Goal: Check status

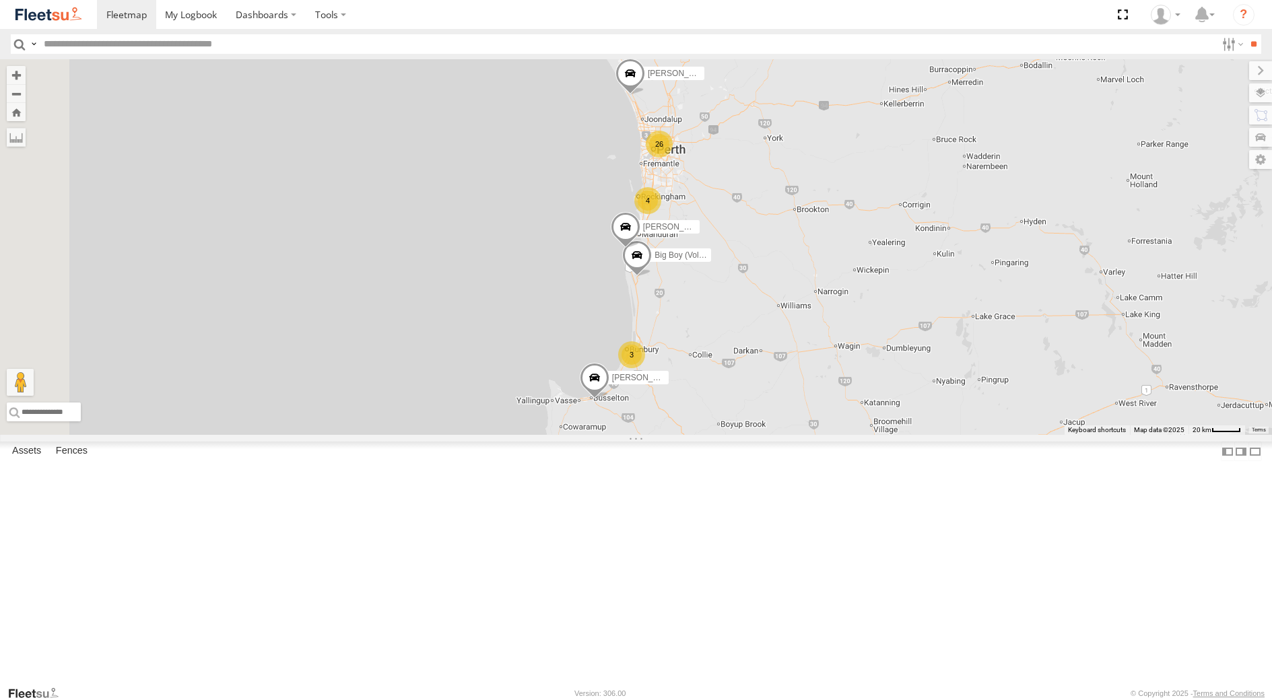
click at [0, 0] on div "[PERSON_NAME] - 1GOI926 - 0475 377 301" at bounding box center [0, 0] width 0 height 0
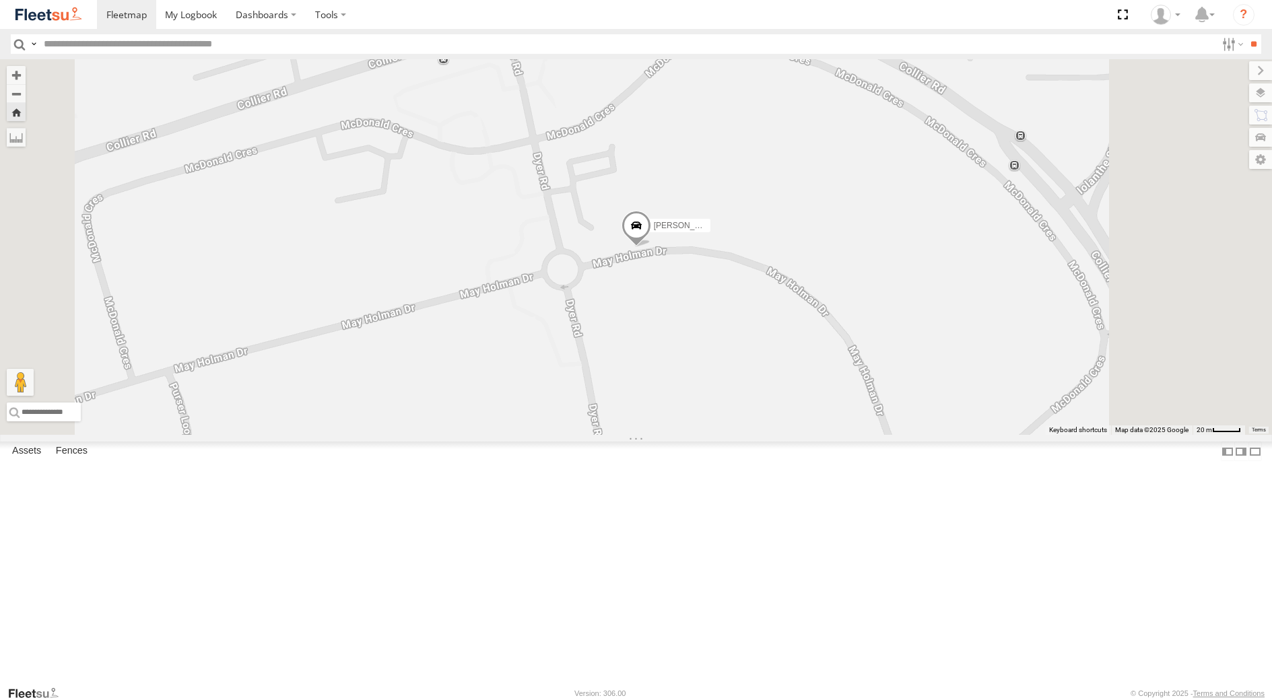
click at [651, 247] on span at bounding box center [636, 229] width 30 height 36
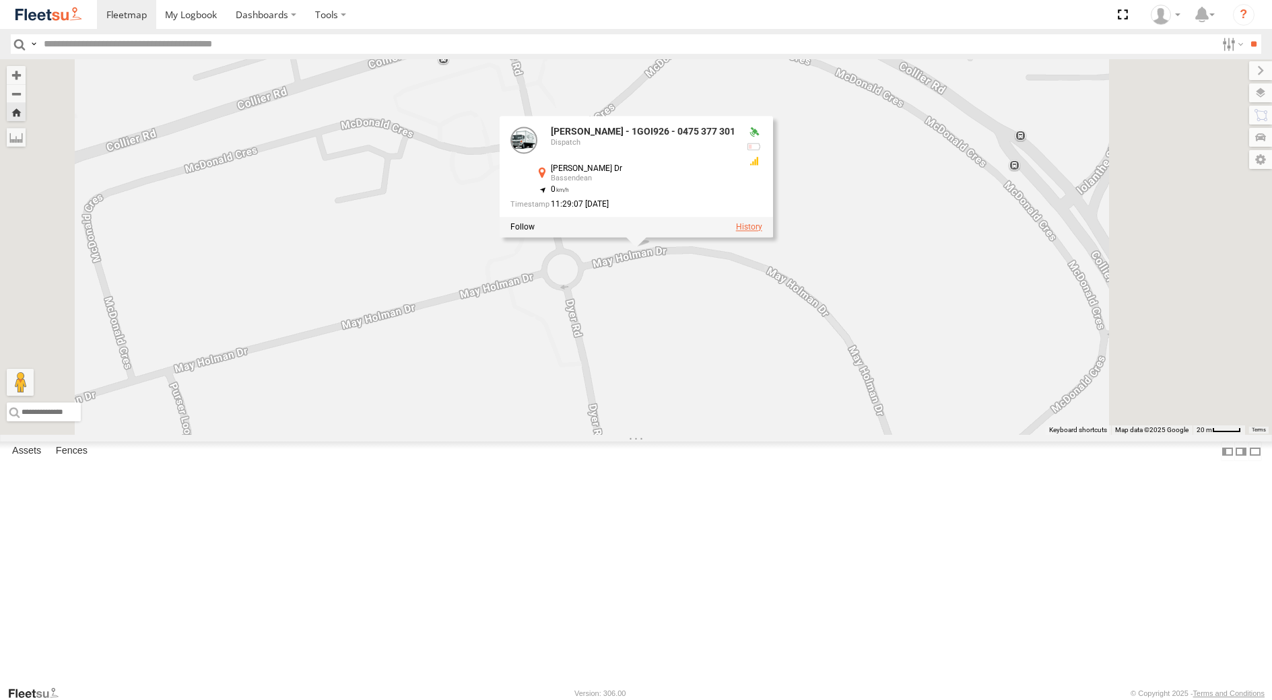
click at [762, 232] on label at bounding box center [748, 226] width 26 height 9
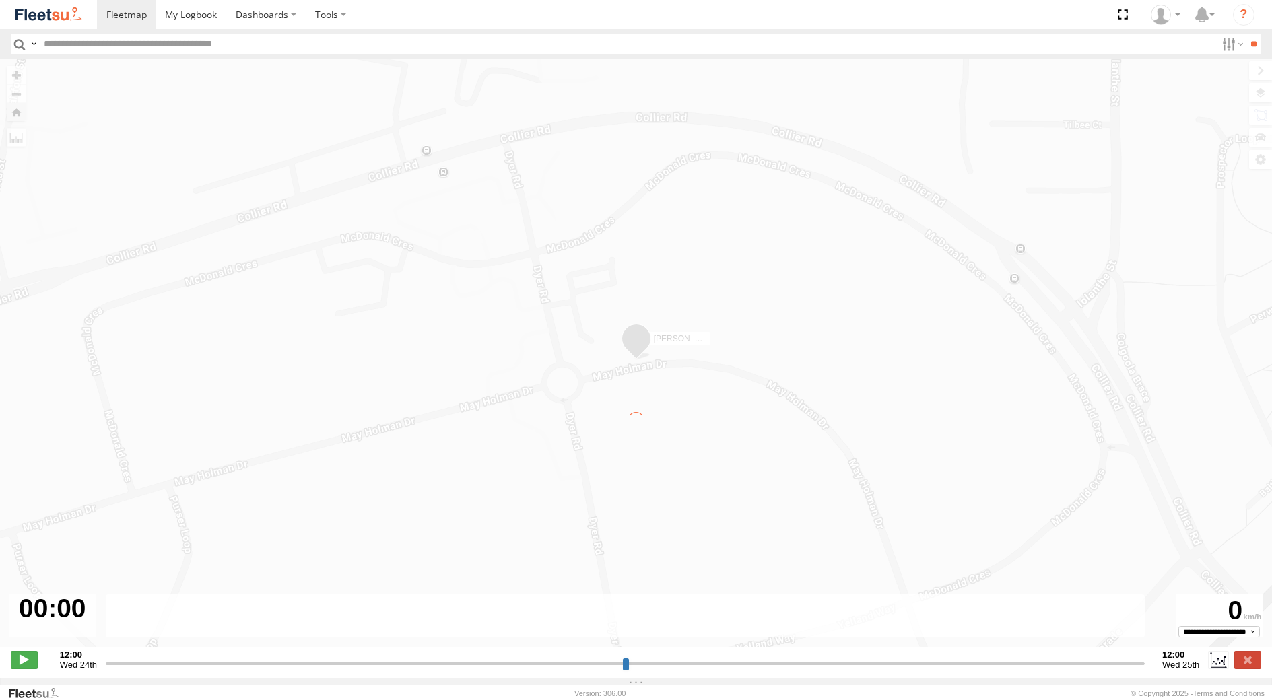
type input "**********"
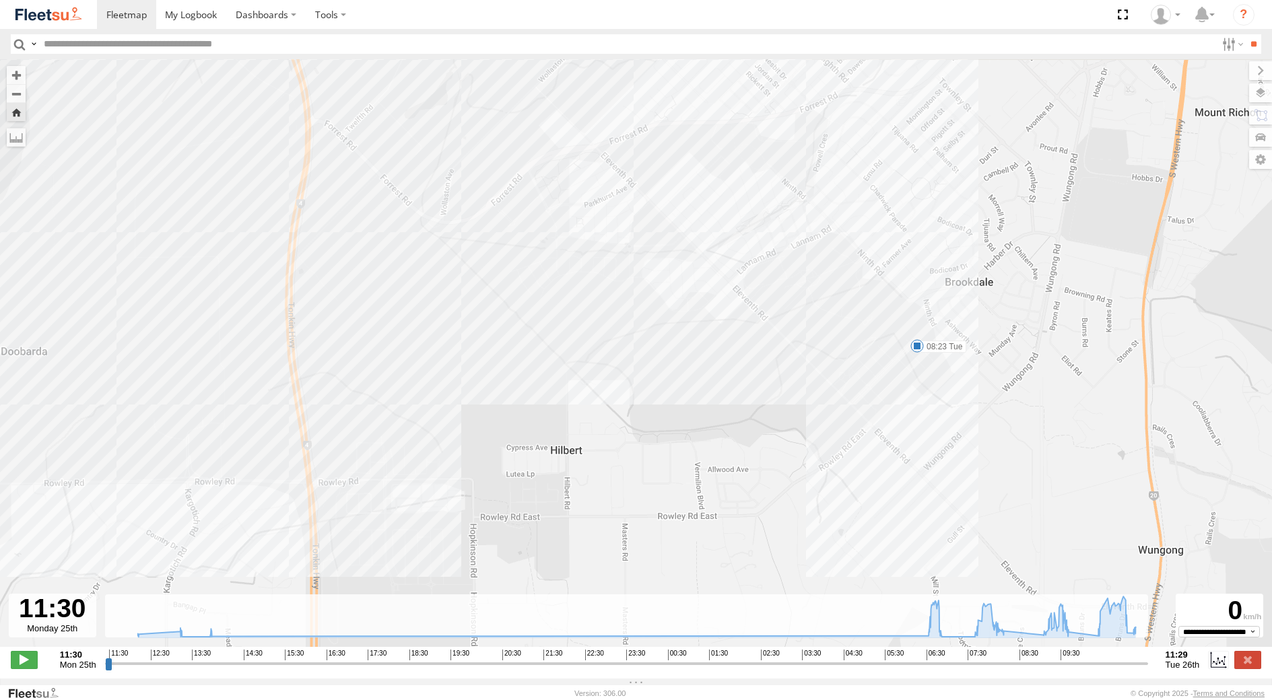
drag, startPoint x: 648, startPoint y: 214, endPoint x: 738, endPoint y: 350, distance: 162.7
click at [727, 350] on div "[PERSON_NAME] - 1GOI926 - 0475 377 301 13:13 Mon 13:50 Mon 06:55 Tue 08:23 Tue …" at bounding box center [636, 360] width 1272 height 602
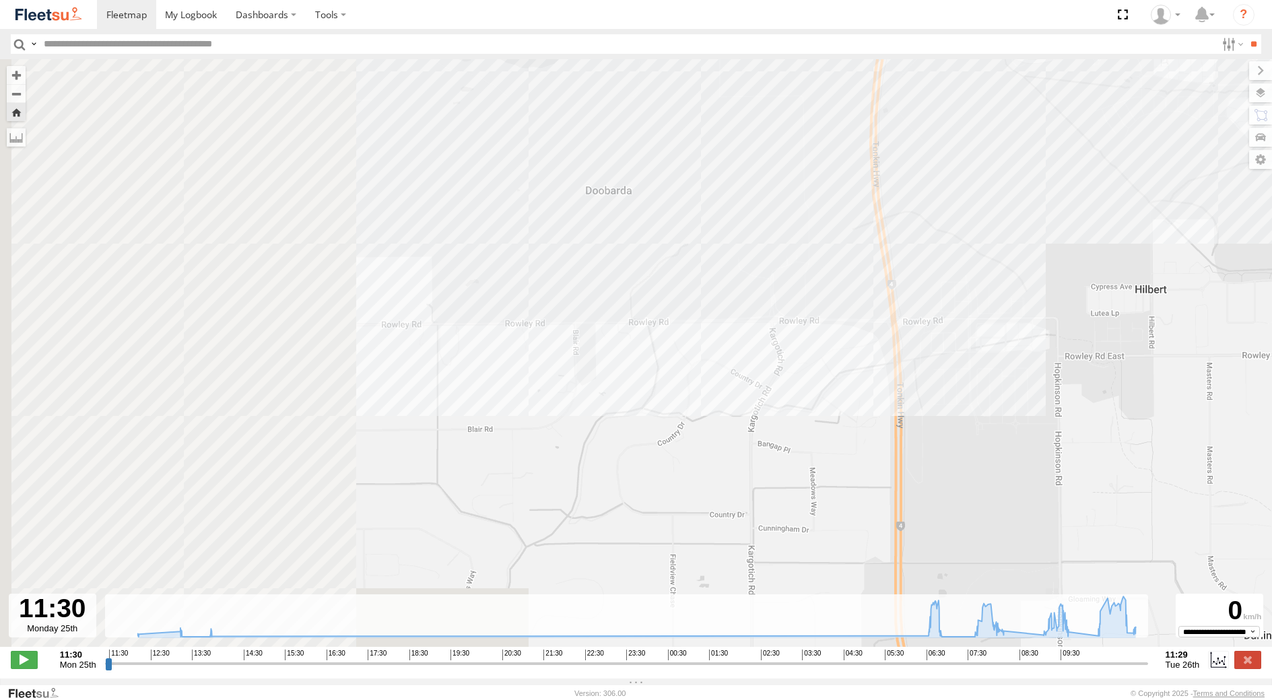
drag, startPoint x: 128, startPoint y: 524, endPoint x: 820, endPoint y: 329, distance: 718.5
click at [818, 329] on div "[PERSON_NAME] - 1GOI926 - 0475 377 301 13:13 Mon 13:50 Mon 06:55 Tue 08:23 Tue …" at bounding box center [636, 360] width 1272 height 602
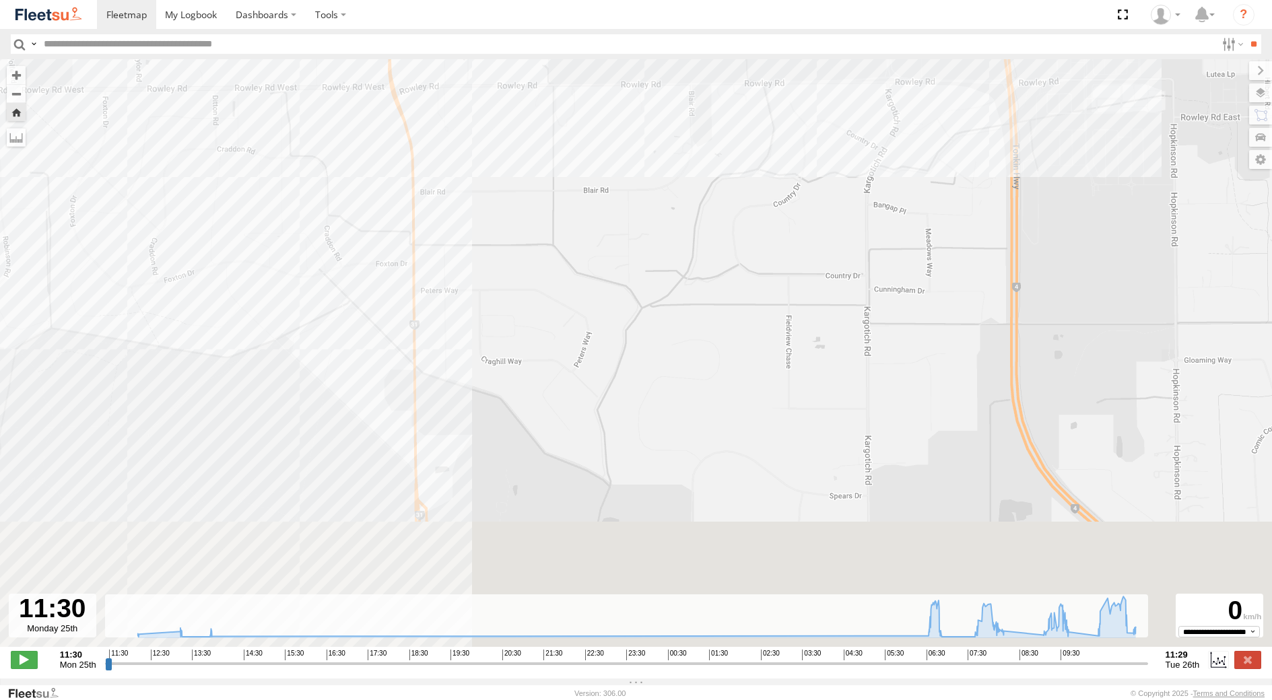
drag, startPoint x: 477, startPoint y: 494, endPoint x: 405, endPoint y: 131, distance: 370.1
click at [409, 154] on div "[PERSON_NAME] - 1GOI926 - 0475 377 301 13:13 Mon 13:50 Mon 06:55 Tue 08:23 Tue …" at bounding box center [636, 360] width 1272 height 602
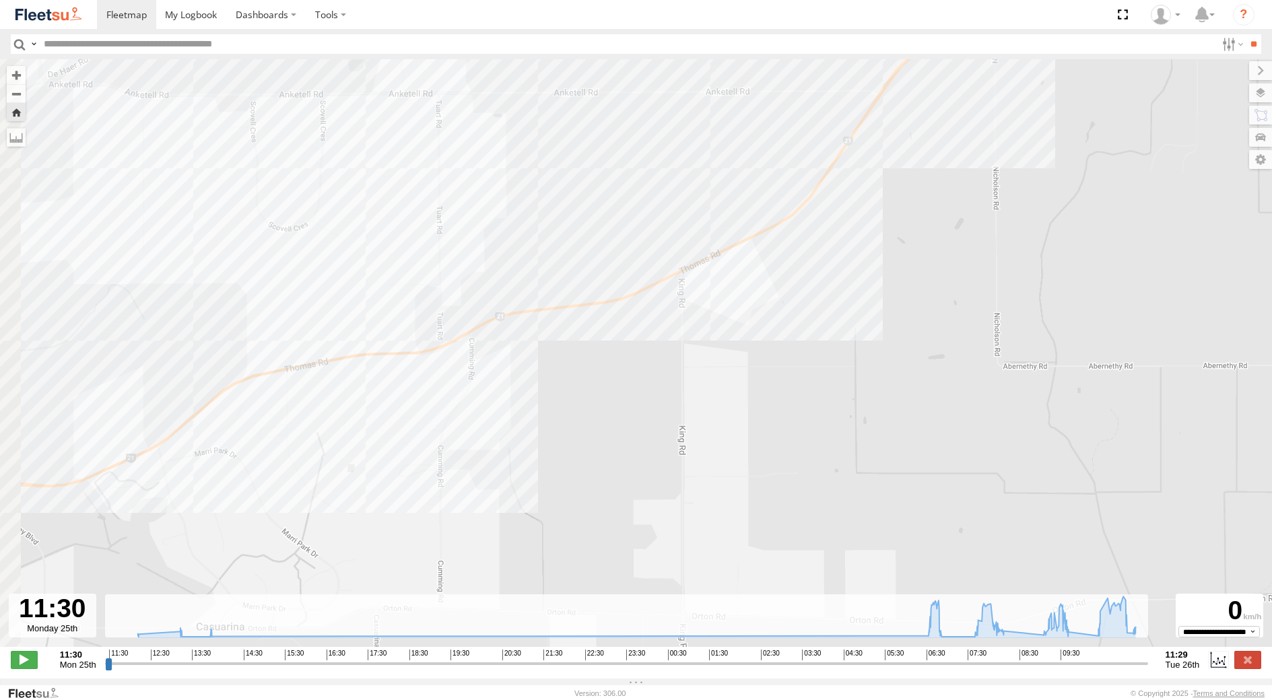
drag, startPoint x: 207, startPoint y: 276, endPoint x: 954, endPoint y: 383, distance: 754.5
click at [954, 383] on div "[PERSON_NAME] - 1GOI926 - 0475 377 301 13:13 Mon 13:50 Mon 06:55 Tue 08:23 Tue …" at bounding box center [636, 360] width 1272 height 602
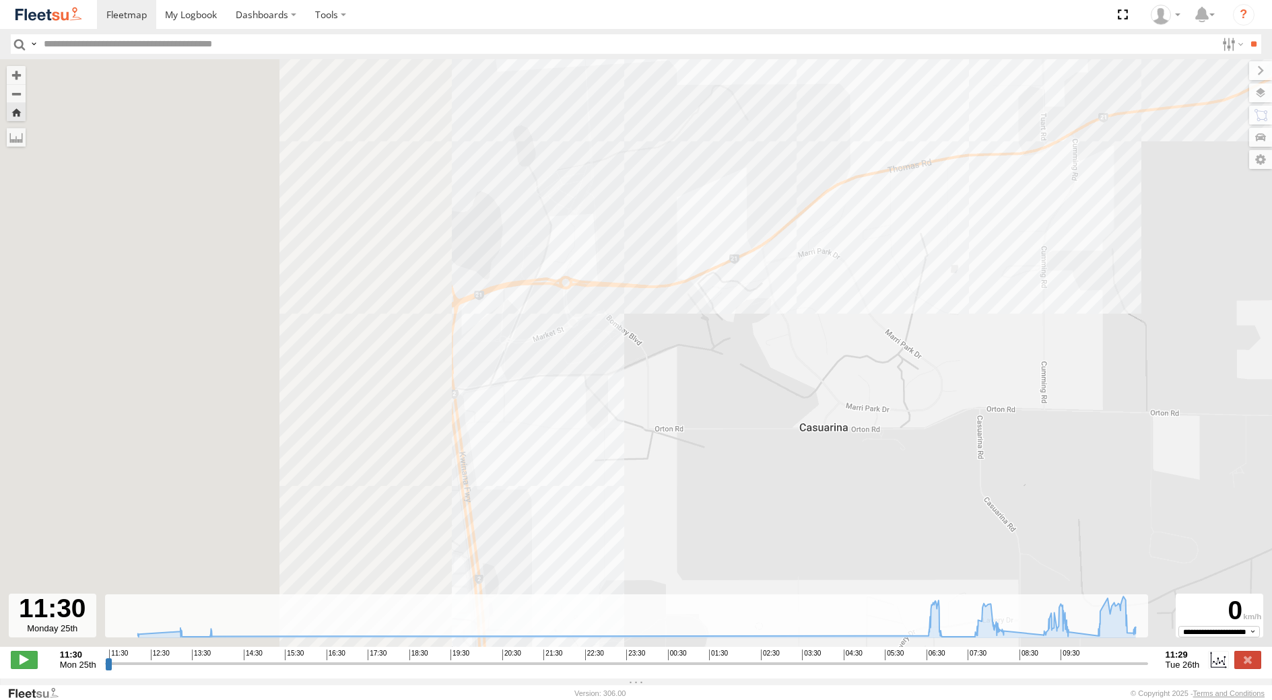
drag, startPoint x: 281, startPoint y: 436, endPoint x: 856, endPoint y: 270, distance: 598.5
click at [856, 270] on div "[PERSON_NAME] - 1GOI926 - 0475 377 301 13:13 Mon 13:50 Mon 06:55 Tue 08:23 Tue …" at bounding box center [636, 360] width 1272 height 602
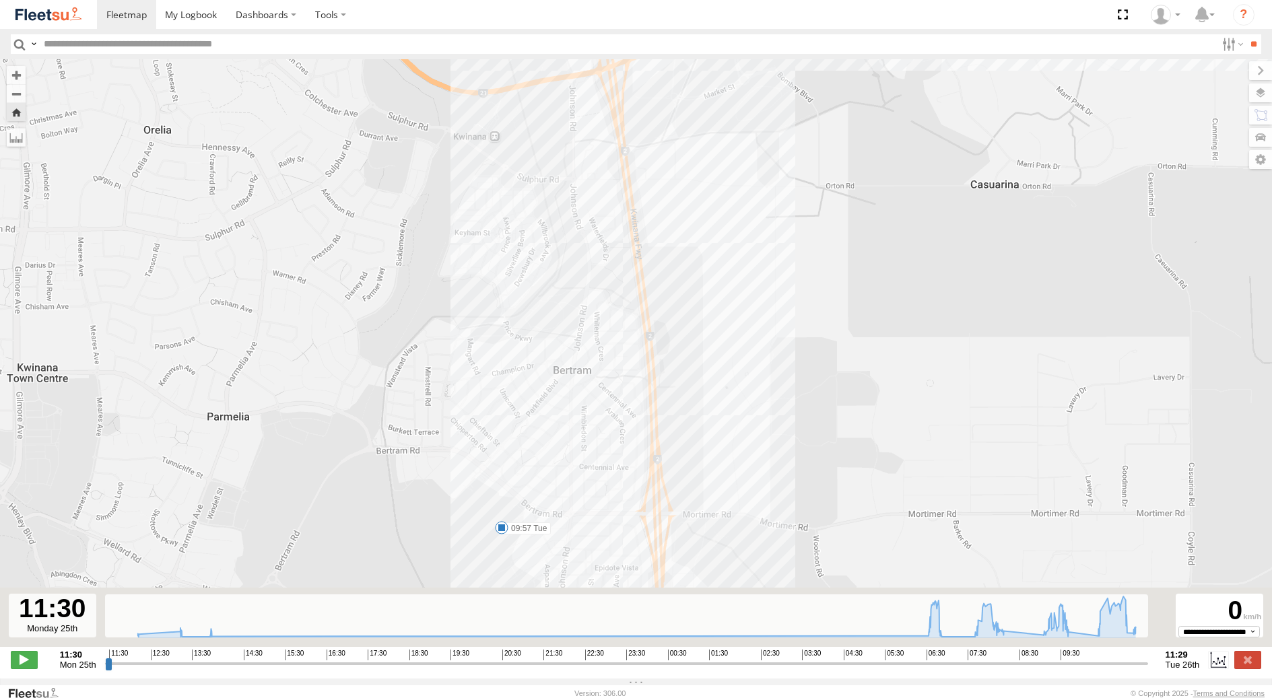
drag, startPoint x: 709, startPoint y: 399, endPoint x: 593, endPoint y: 147, distance: 277.9
click at [597, 164] on div "[PERSON_NAME] - 1GOI926 - 0475 377 301 13:13 Mon 13:50 Mon 06:55 Tue 08:23 Tue …" at bounding box center [636, 360] width 1272 height 602
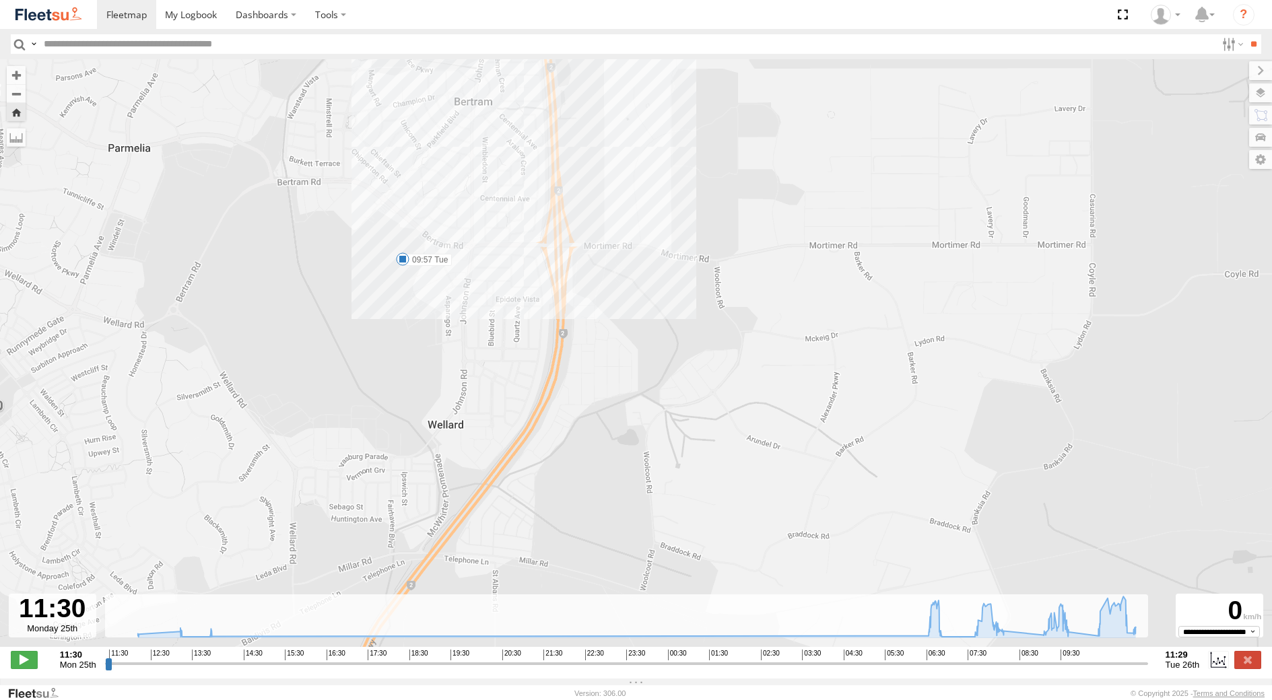
drag, startPoint x: 616, startPoint y: 535, endPoint x: 604, endPoint y: 490, distance: 46.7
click at [604, 490] on div "[PERSON_NAME] - 1GOI926 - 0475 377 301 13:13 Mon 13:50 Mon 06:55 Tue 08:23 Tue …" at bounding box center [636, 360] width 1272 height 602
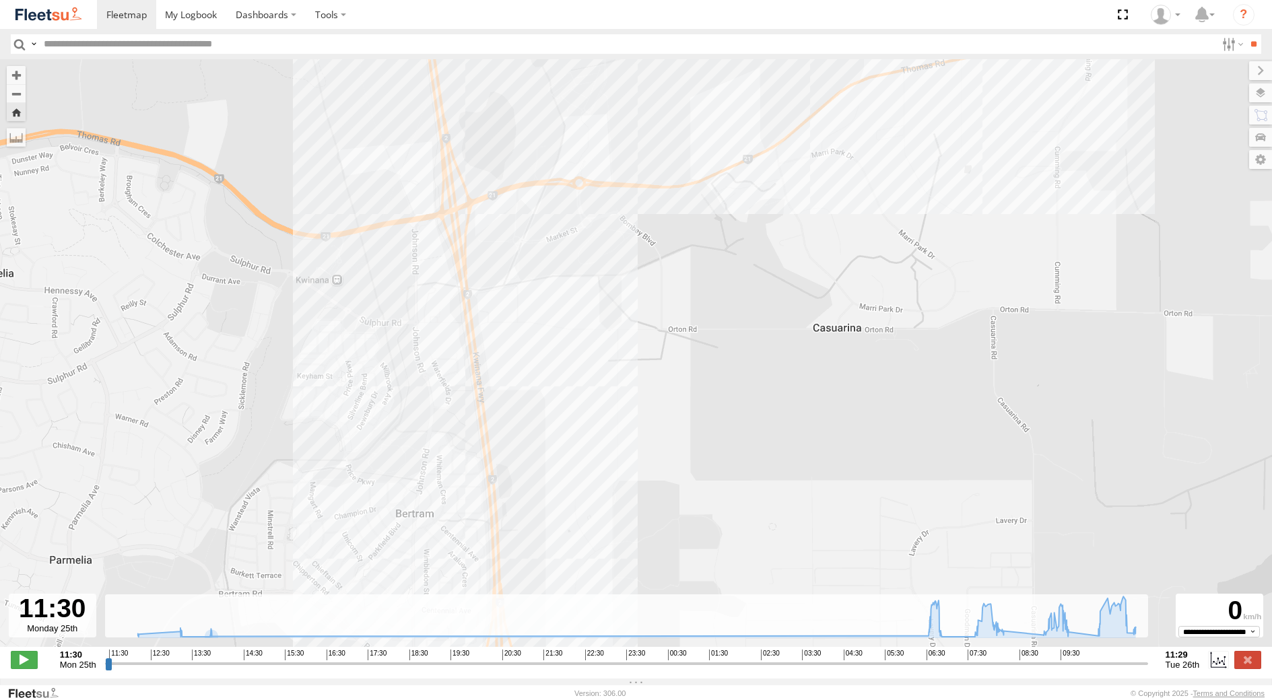
drag, startPoint x: 583, startPoint y: 267, endPoint x: 531, endPoint y: 686, distance: 422.0
click at [531, 679] on div "To navigate the map with touch gestures double-tap and hold your finger on the …" at bounding box center [636, 369] width 1272 height 620
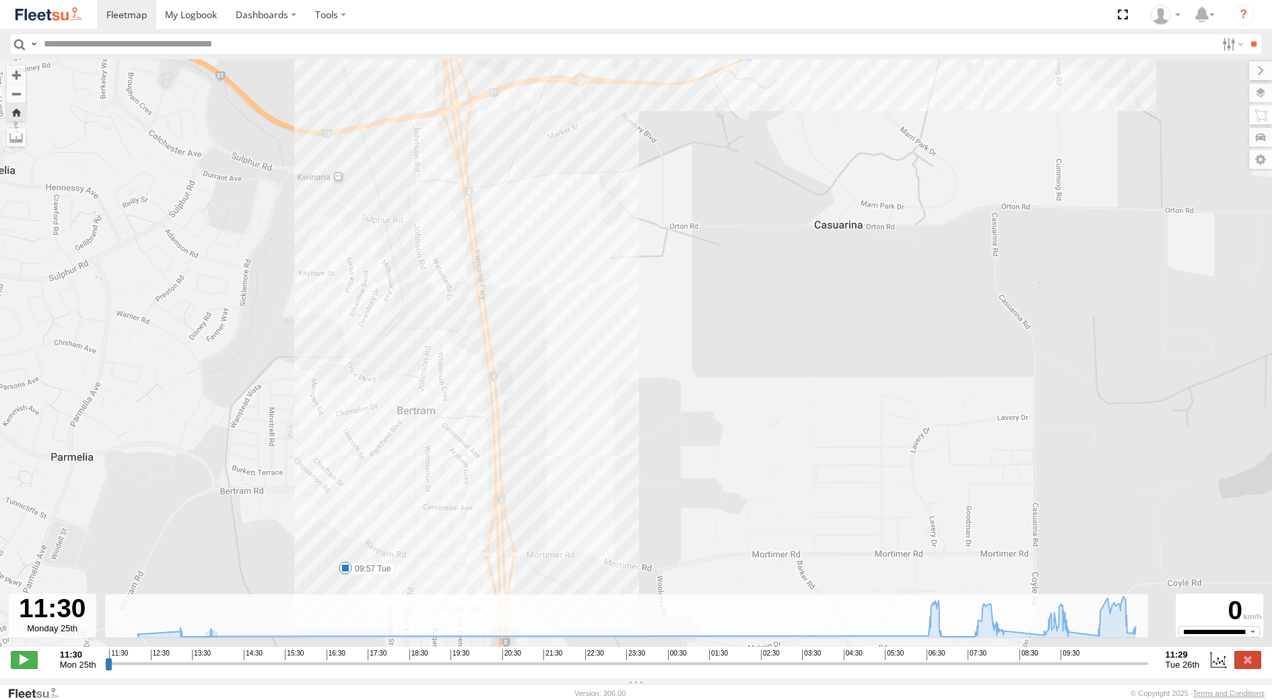
drag, startPoint x: 566, startPoint y: 491, endPoint x: 568, endPoint y: 189, distance: 302.4
click at [568, 244] on div "[PERSON_NAME] - 1GOI926 - 0475 377 301 13:13 Mon 13:50 Mon 06:55 Tue 08:23 Tue …" at bounding box center [636, 360] width 1272 height 602
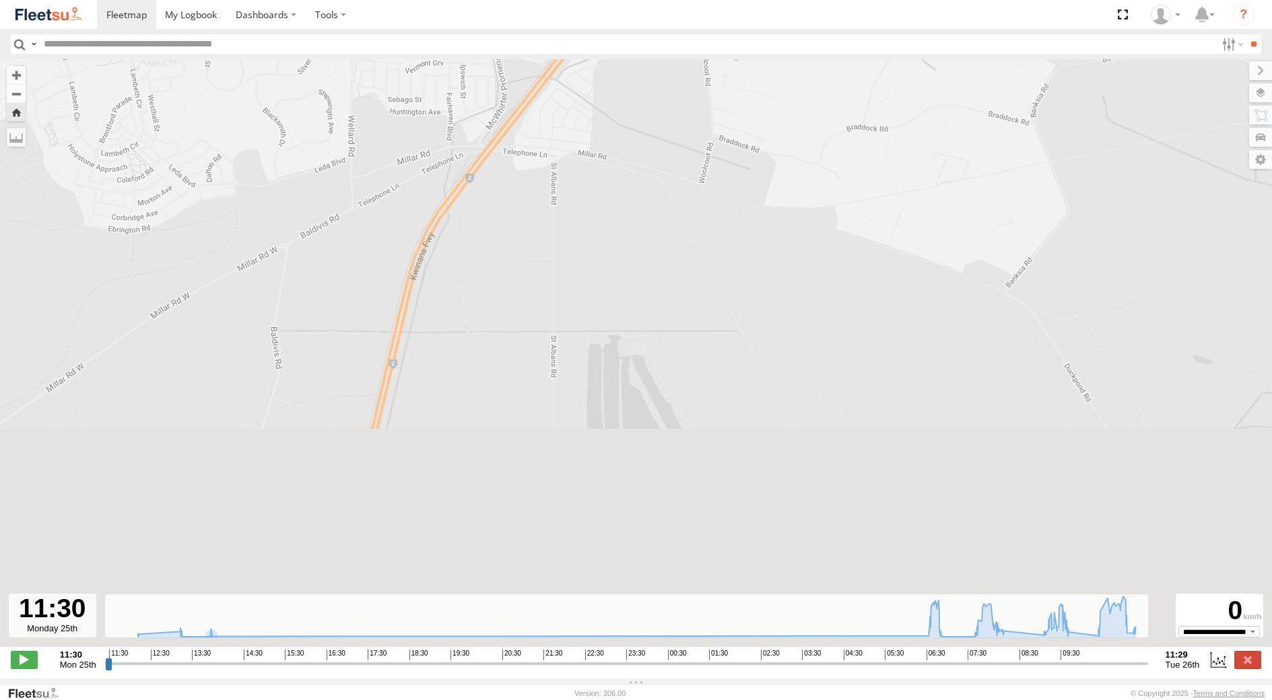
drag, startPoint x: 408, startPoint y: 500, endPoint x: 539, endPoint y: 107, distance: 414.0
click at [539, 107] on div "[PERSON_NAME] - 1GOI926 - 0475 377 301 13:13 Mon 13:50 Mon 06:55 Tue 08:23 Tue …" at bounding box center [636, 360] width 1272 height 602
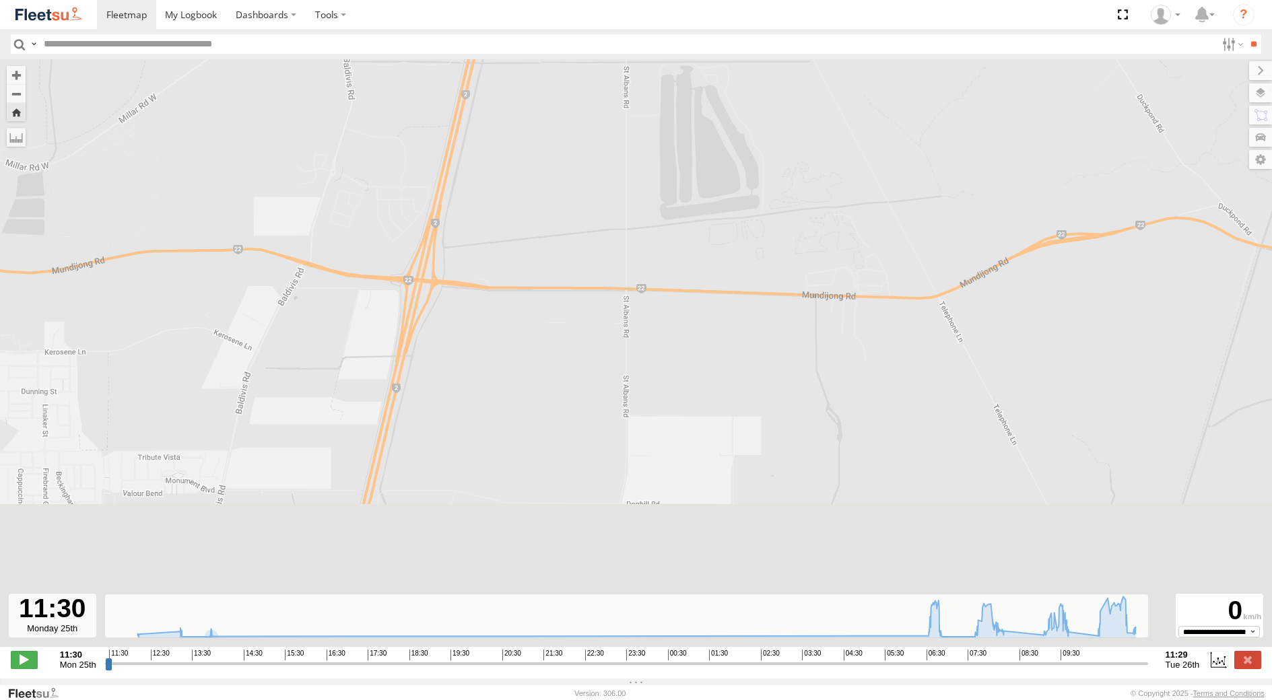
drag, startPoint x: 416, startPoint y: 457, endPoint x: 550, endPoint y: -26, distance: 500.3
click at [550, 0] on html "Dashboards TheMaker Systems" at bounding box center [636, 350] width 1272 height 700
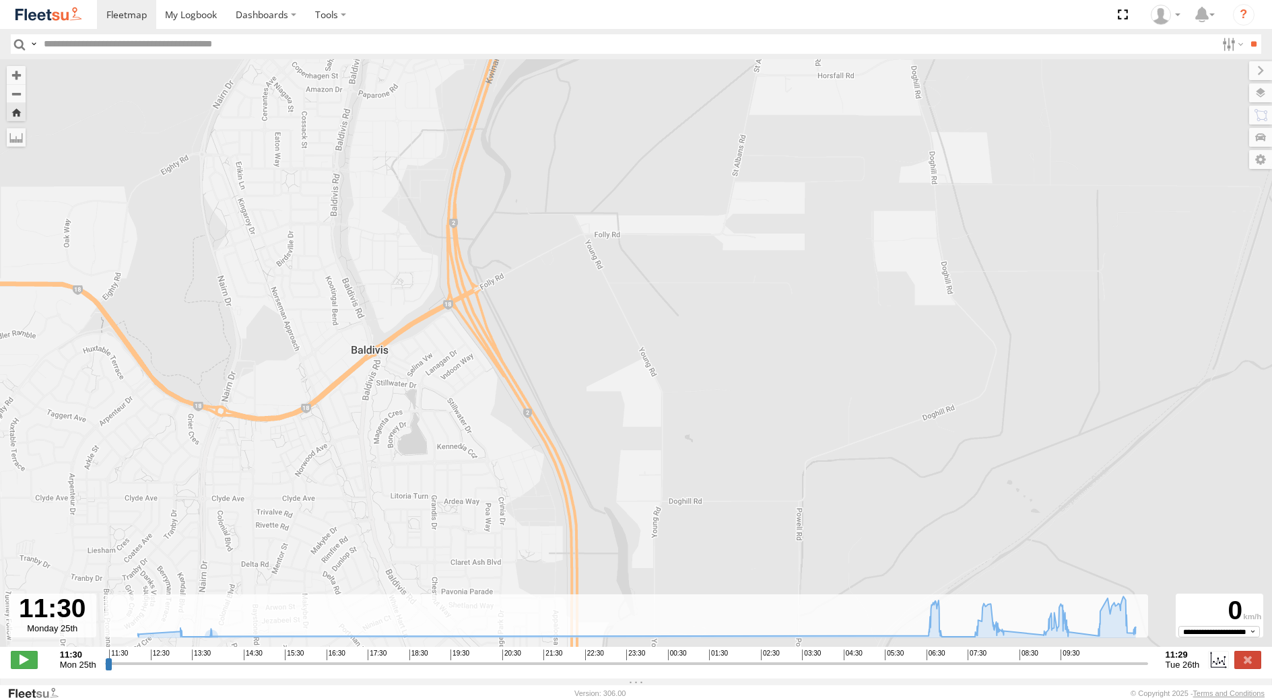
drag, startPoint x: 429, startPoint y: 422, endPoint x: 527, endPoint y: 98, distance: 338.3
click at [527, 98] on div "[PERSON_NAME] - 1GOI926 - 0475 377 301 13:13 Mon 13:50 Mon 06:55 Tue 08:23 Tue …" at bounding box center [636, 360] width 1272 height 602
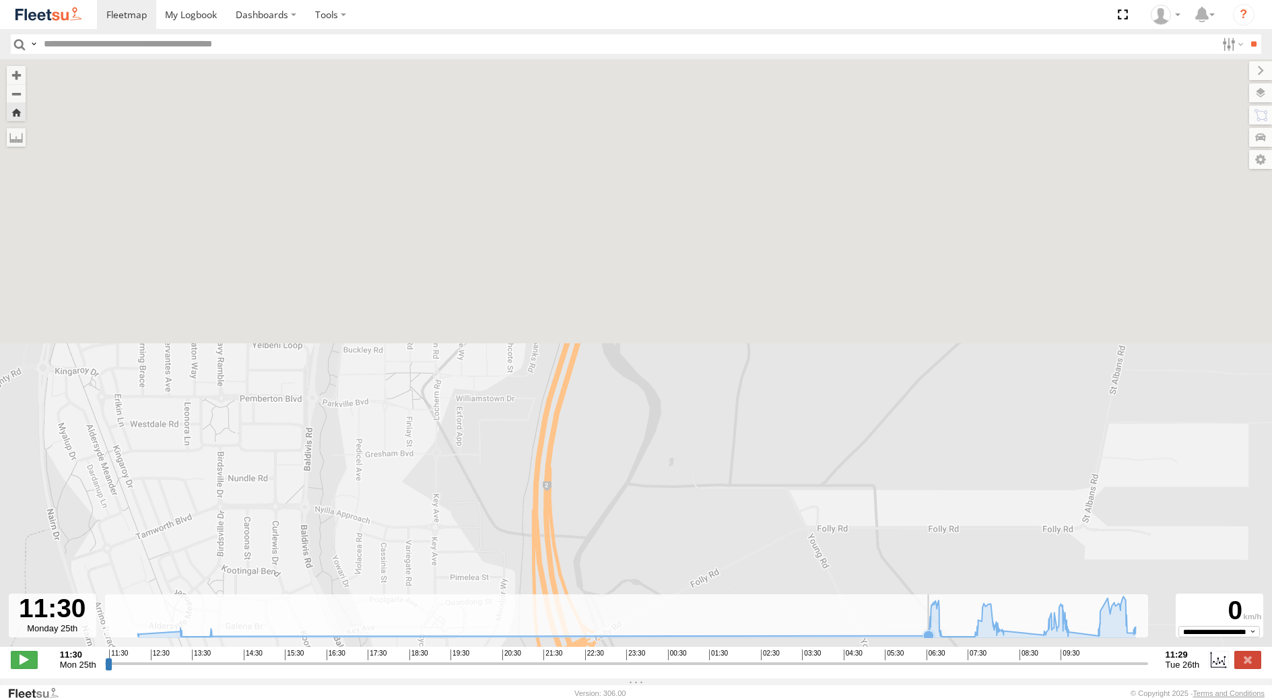
drag, startPoint x: 665, startPoint y: 189, endPoint x: 669, endPoint y: 595, distance: 406.1
click at [669, 609] on div "To navigate the map with touch gestures double-tap and hold your finger on the …" at bounding box center [636, 369] width 1272 height 620
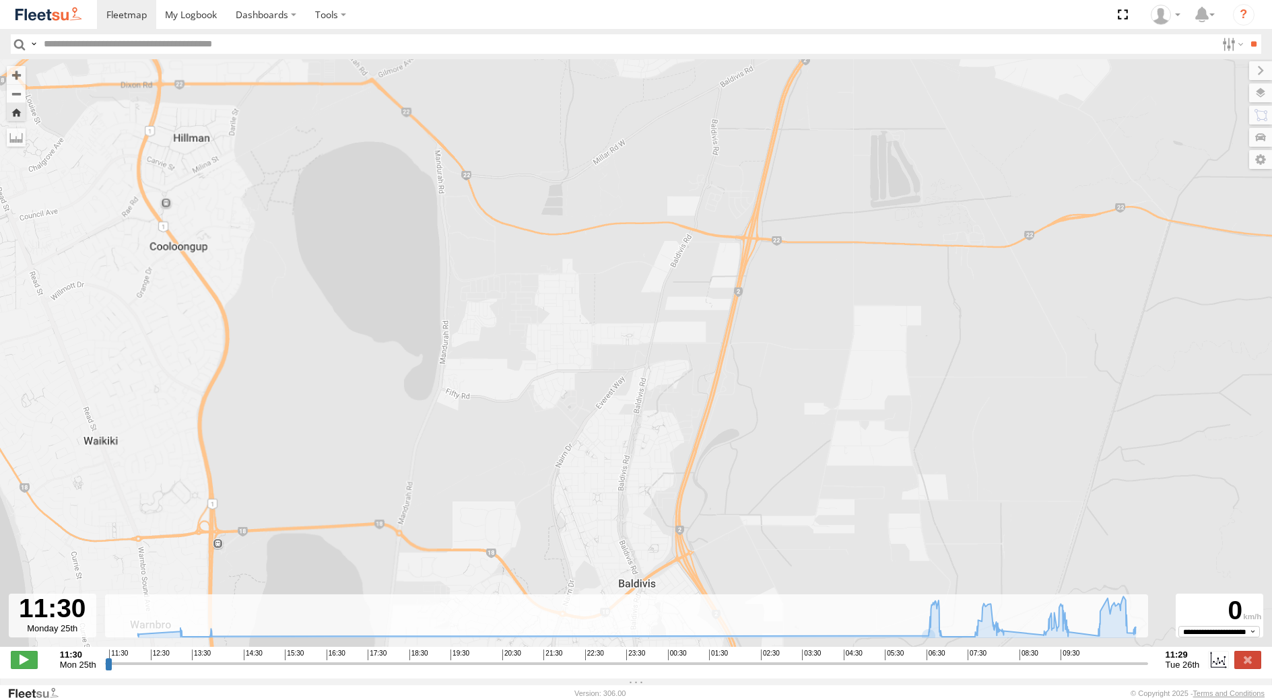
drag, startPoint x: 845, startPoint y: 164, endPoint x: 716, endPoint y: 506, distance: 365.1
click at [756, 435] on div "[PERSON_NAME] - 1GOI926 - 0475 377 301 13:13 Mon 13:50 Mon 06:55 Tue 08:23 Tue …" at bounding box center [636, 360] width 1272 height 602
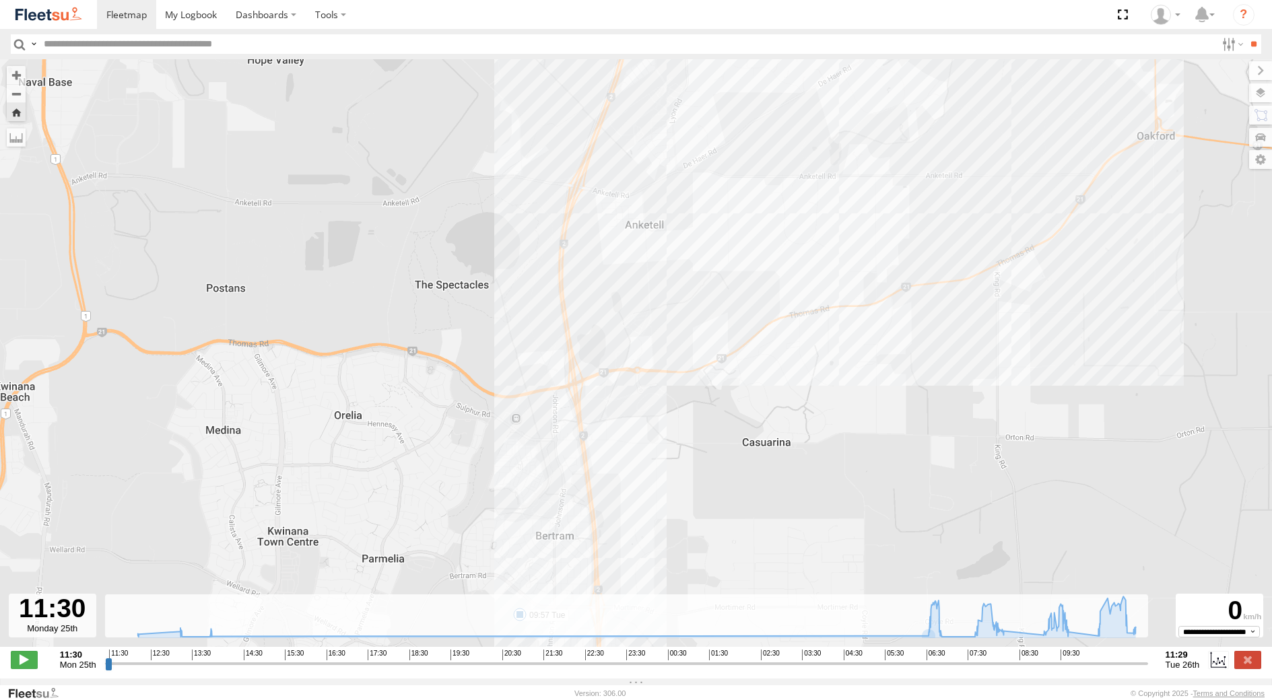
drag, startPoint x: 775, startPoint y: 236, endPoint x: 671, endPoint y: 437, distance: 226.2
click at [671, 437] on div "[PERSON_NAME] - 1GOI926 - 0475 377 301 13:13 Mon 13:50 Mon 06:55 Tue 08:23 Tue …" at bounding box center [636, 360] width 1272 height 602
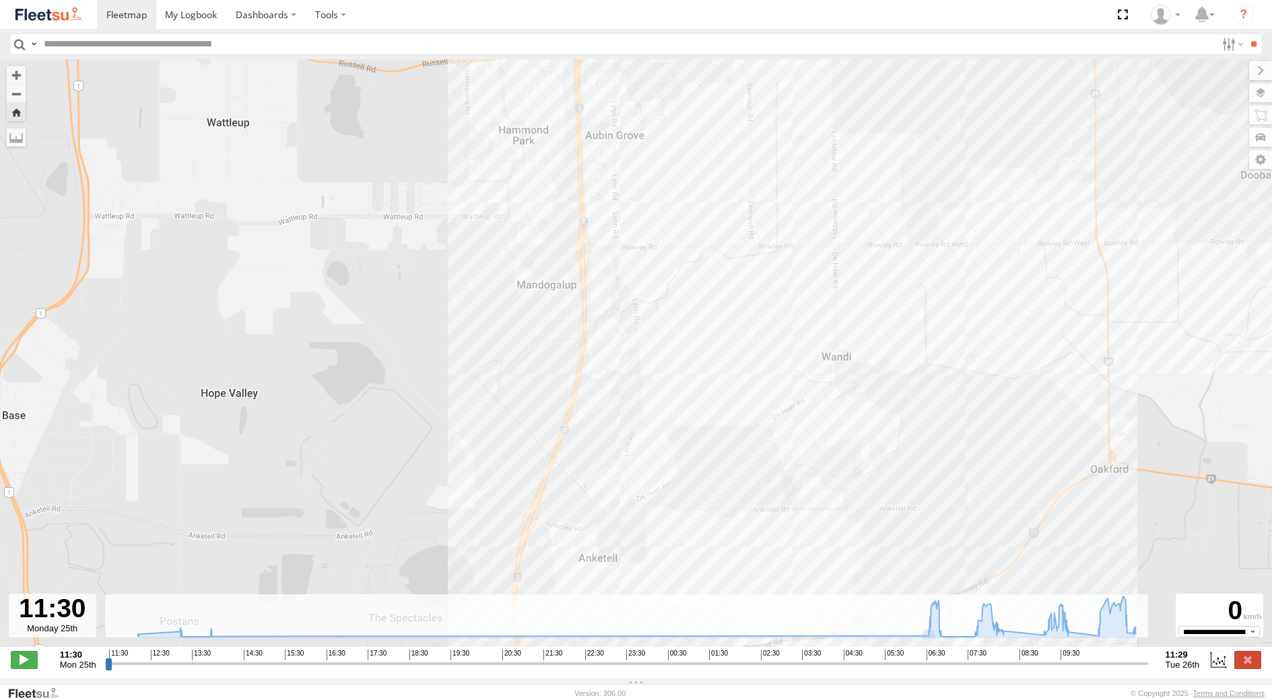
drag, startPoint x: 654, startPoint y: 209, endPoint x: 607, endPoint y: 548, distance: 341.3
click at [607, 548] on div "[PERSON_NAME] - 1GOI926 - 0475 377 301 13:13 Mon 13:50 Mon 06:55 Tue 08:23 Tue …" at bounding box center [636, 360] width 1272 height 602
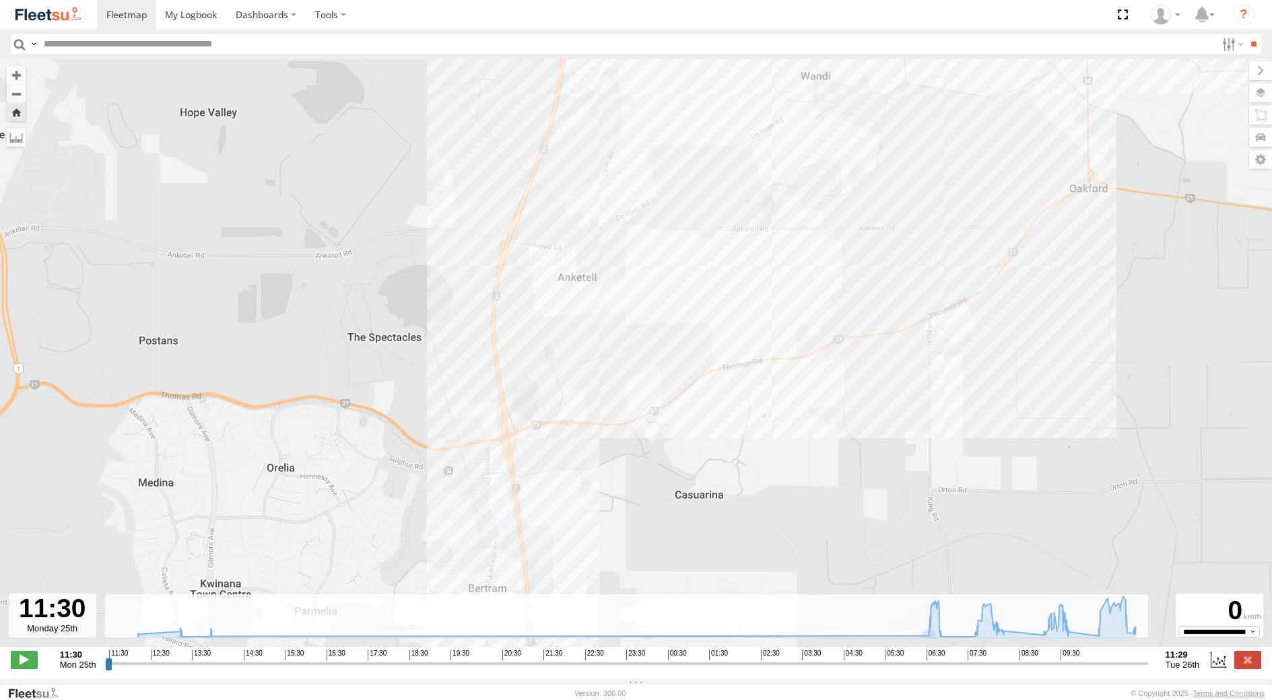
drag, startPoint x: 673, startPoint y: 453, endPoint x: 651, endPoint y: 127, distance: 327.4
click at [651, 133] on div "[PERSON_NAME] - 1GOI926 - 0475 377 301 13:13 Mon 13:50 Mon 06:55 Tue 08:23 Tue …" at bounding box center [636, 360] width 1272 height 602
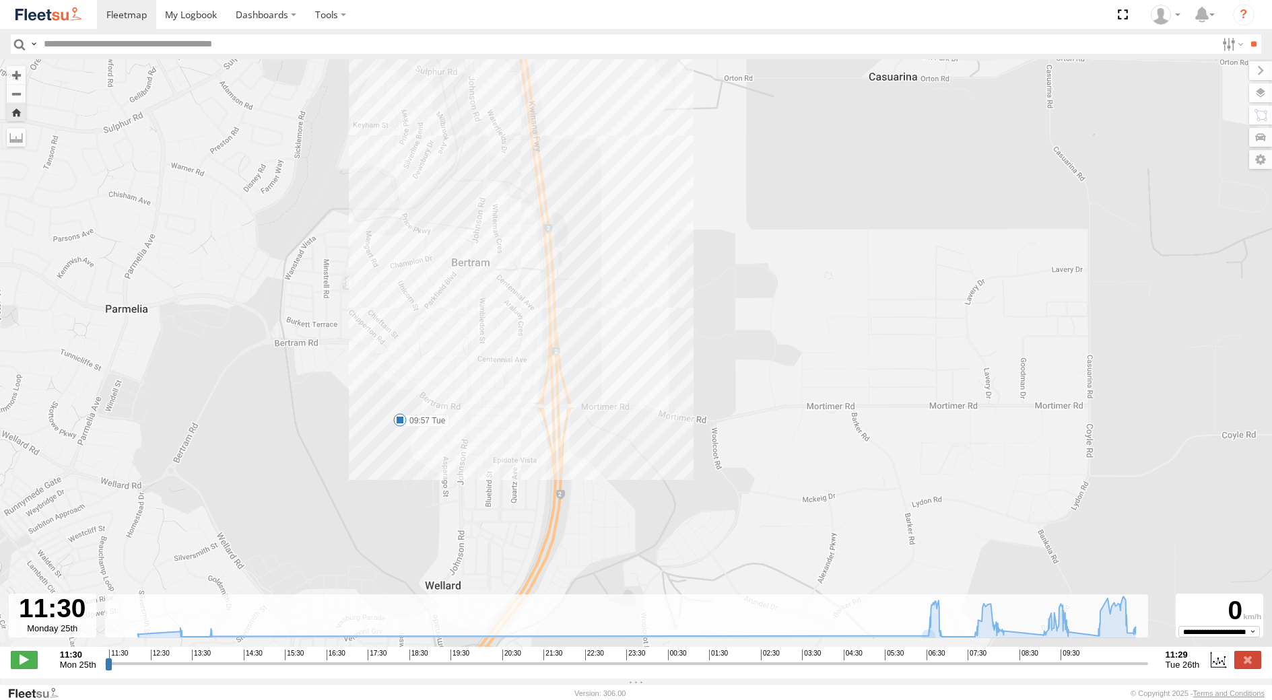
drag, startPoint x: 725, startPoint y: 224, endPoint x: 658, endPoint y: 572, distance: 354.6
click at [659, 570] on div "[PERSON_NAME] - 1GOI926 - 0475 377 301 13:13 Mon 13:50 Mon 06:55 Tue 08:23 Tue …" at bounding box center [636, 360] width 1272 height 602
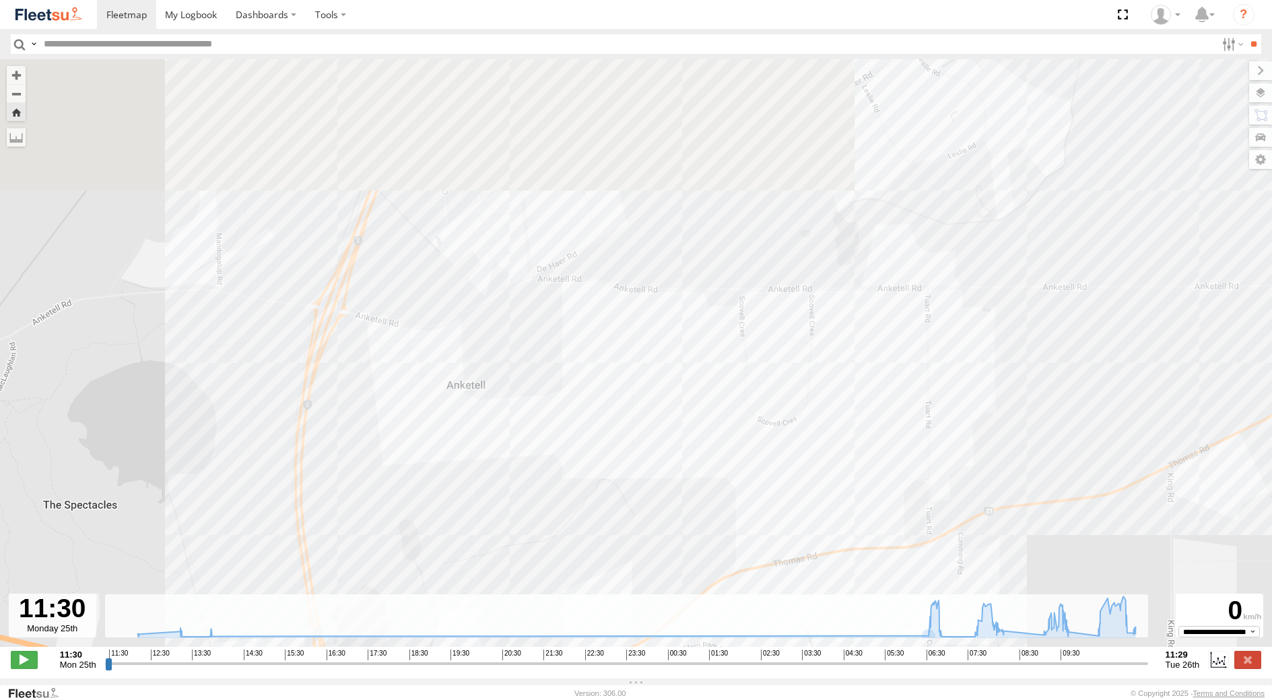
drag, startPoint x: 737, startPoint y: 273, endPoint x: 620, endPoint y: 600, distance: 347.4
click at [620, 600] on div "[PERSON_NAME] - 1GOI926 - 0475 377 301 13:13 Mon 13:50 Mon 06:55 Tue 08:23 Tue …" at bounding box center [636, 360] width 1272 height 602
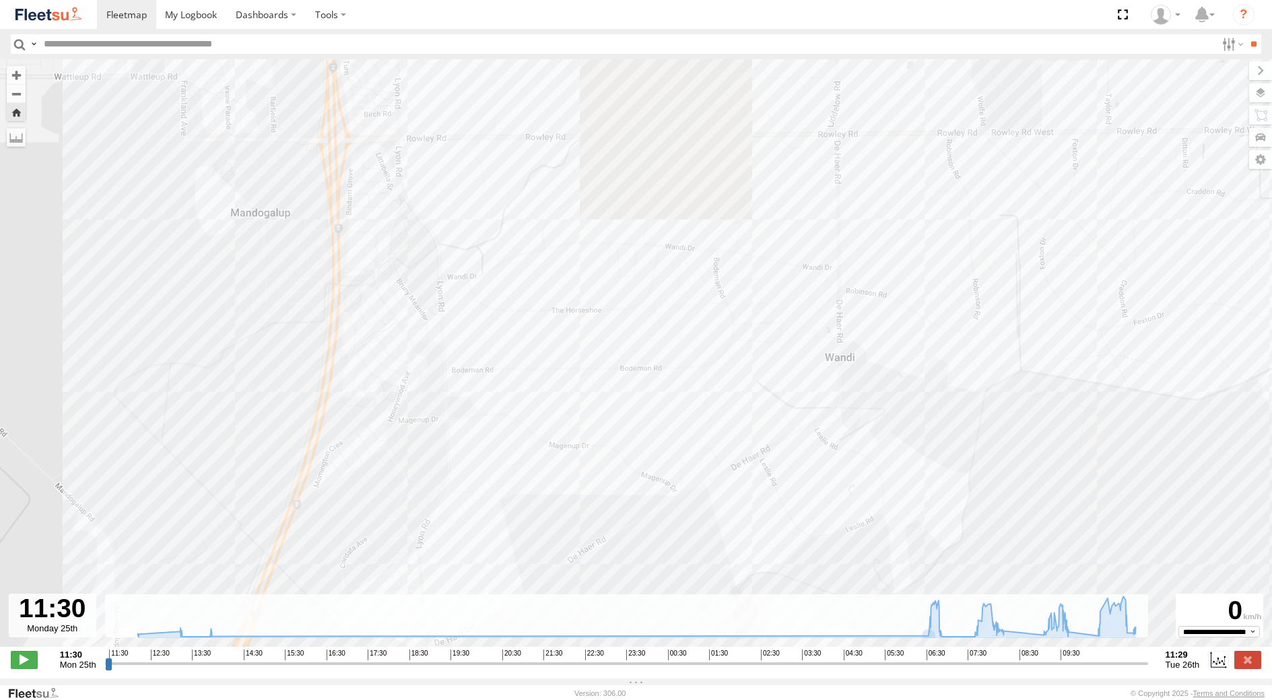
drag, startPoint x: 733, startPoint y: 293, endPoint x: 675, endPoint y: 517, distance: 230.8
click at [660, 581] on div "[PERSON_NAME] - 1GOI926 - 0475 377 301 13:13 Mon 13:50 Mon 06:55 Tue 08:23 Tue …" at bounding box center [636, 360] width 1272 height 602
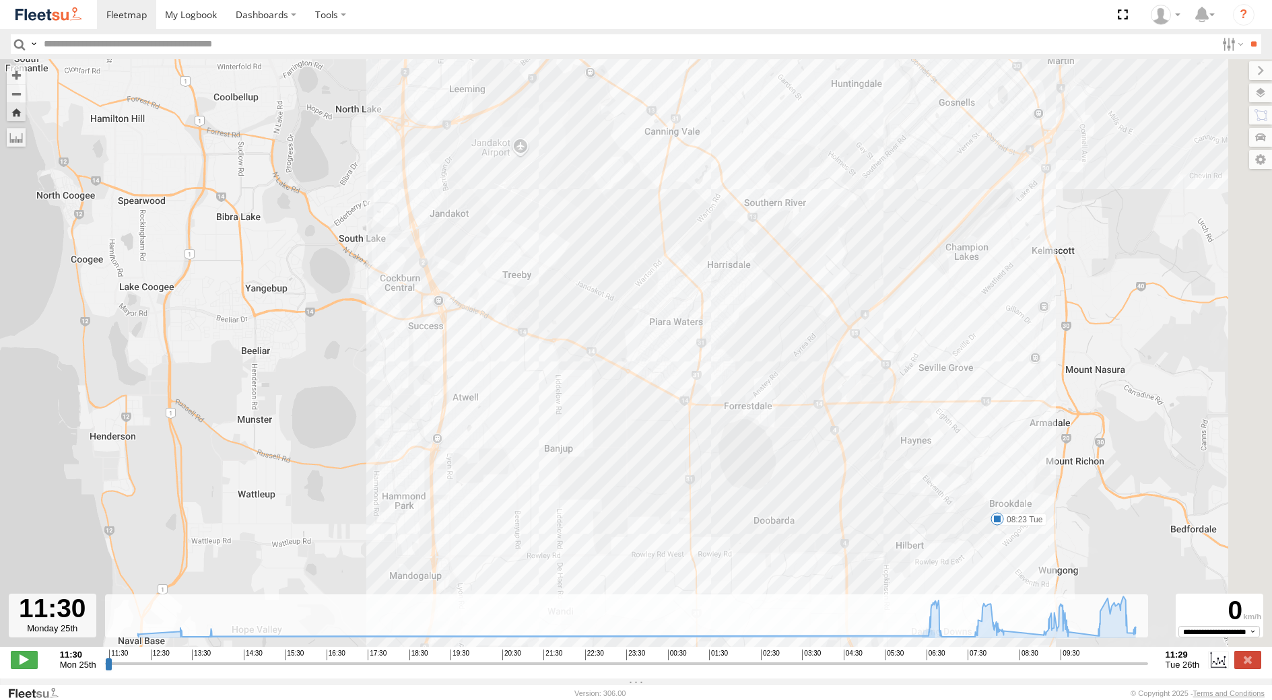
drag, startPoint x: 682, startPoint y: 238, endPoint x: 412, endPoint y: 358, distance: 294.9
click at [413, 359] on div "[PERSON_NAME] - 1GOI926 - 0475 377 301 13:13 Mon 13:50 Mon 06:55 Tue 08:23 Tue …" at bounding box center [636, 360] width 1272 height 602
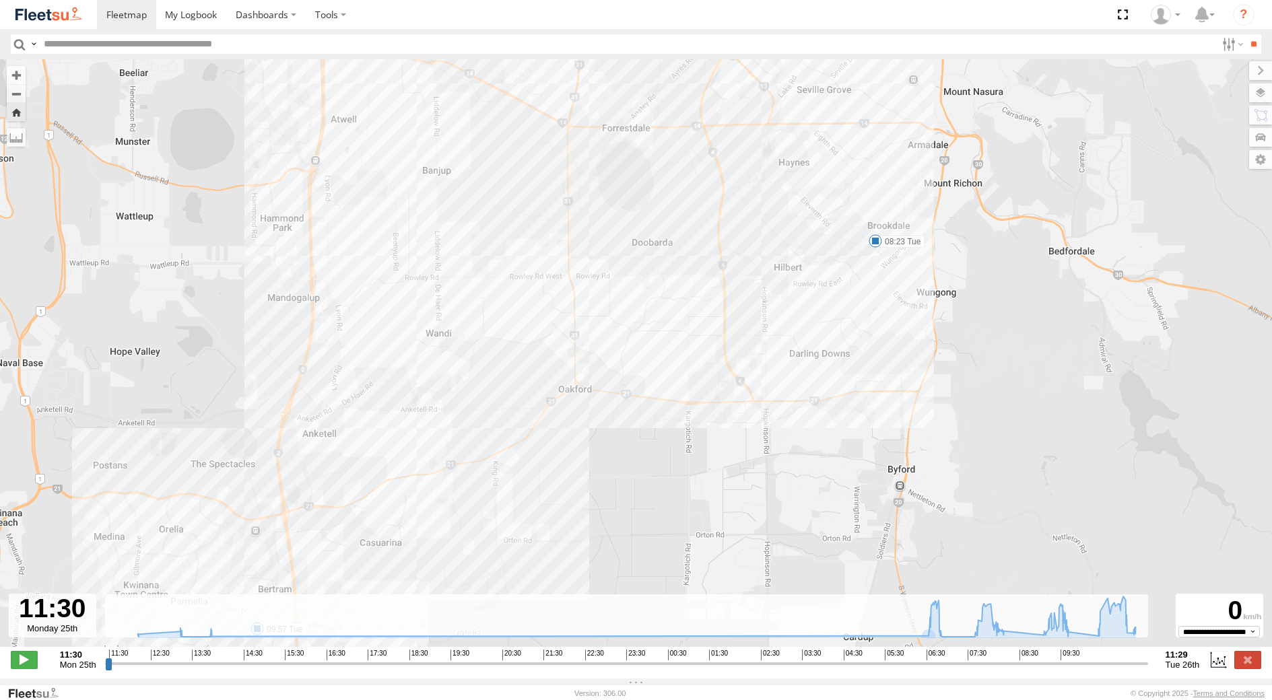
drag, startPoint x: 568, startPoint y: 555, endPoint x: 581, endPoint y: 420, distance: 135.4
click at [581, 420] on div "[PERSON_NAME] - 1GOI926 - 0475 377 301 13:13 Mon 13:50 Mon 06:55 Tue 08:23 Tue …" at bounding box center [636, 360] width 1272 height 602
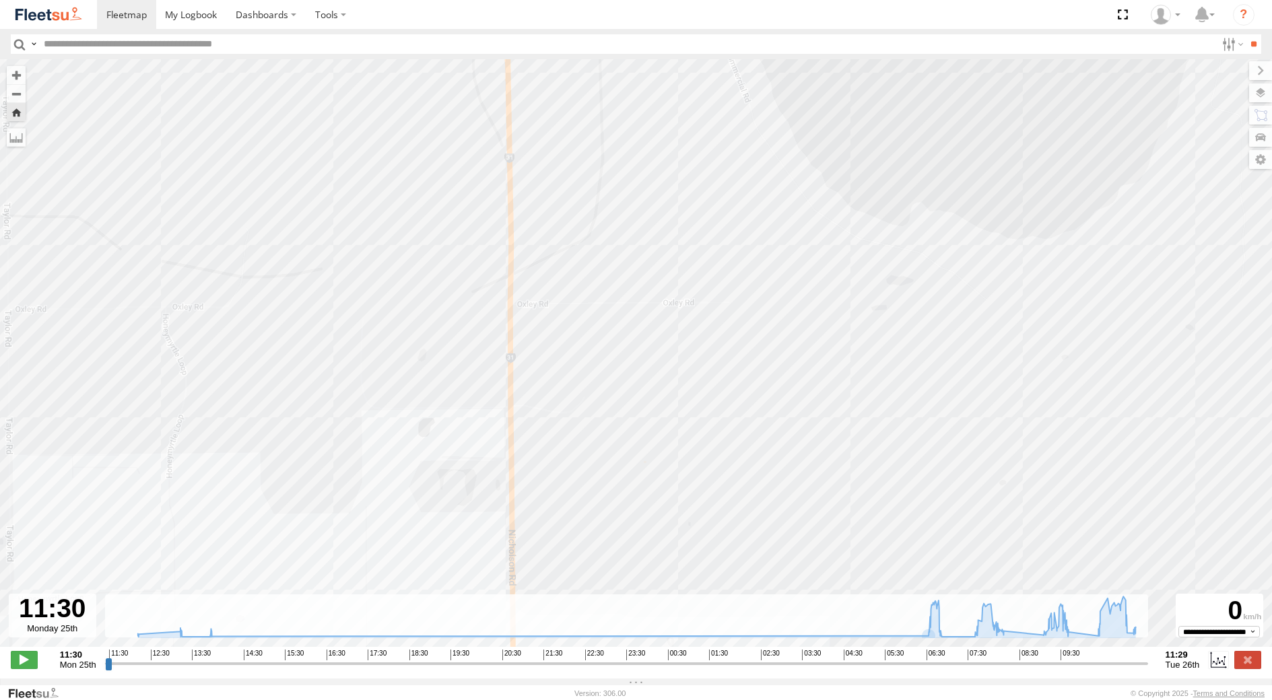
drag, startPoint x: 560, startPoint y: 470, endPoint x: 560, endPoint y: 463, distance: 7.4
click at [560, 465] on div "[PERSON_NAME] - 1GOI926 - 0475 377 301 13:13 Mon 13:50 Mon 06:55 Tue 08:23 Tue …" at bounding box center [636, 360] width 1272 height 602
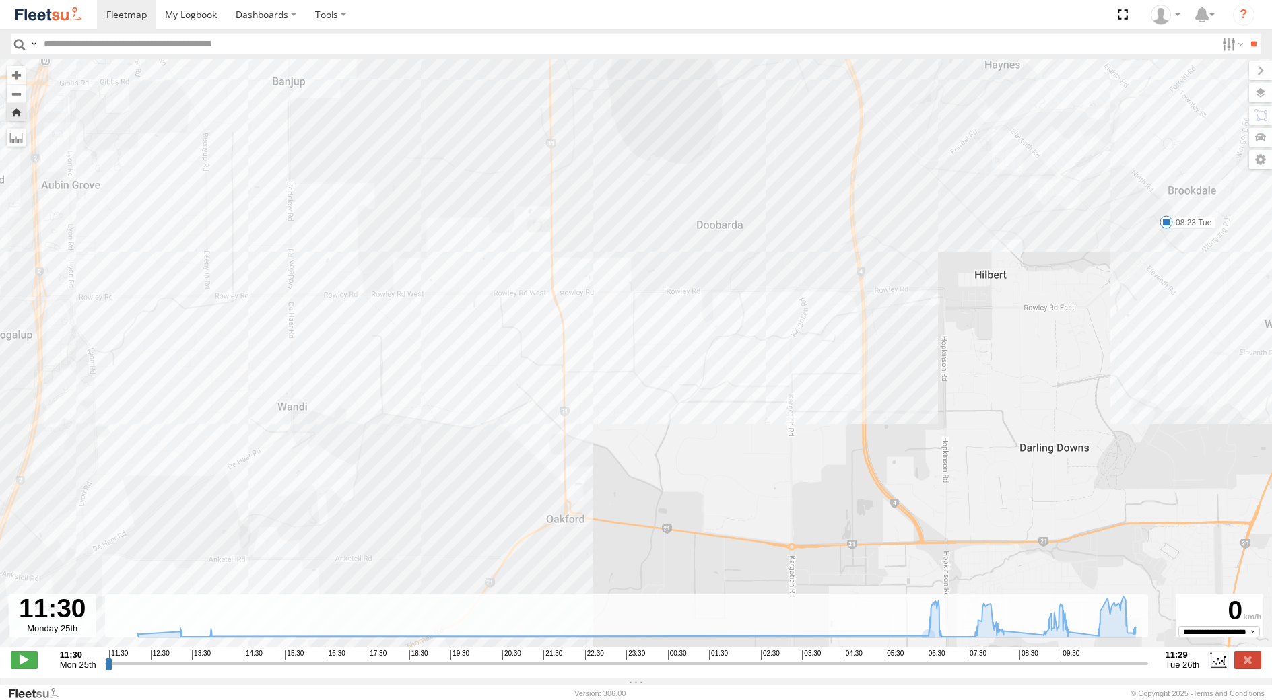
drag, startPoint x: 569, startPoint y: 447, endPoint x: 571, endPoint y: 257, distance: 189.3
click at [571, 259] on div "[PERSON_NAME] - 1GOI926 - 0475 377 301 13:13 Mon 13:50 Mon 06:55 Tue 08:23 Tue …" at bounding box center [636, 360] width 1272 height 602
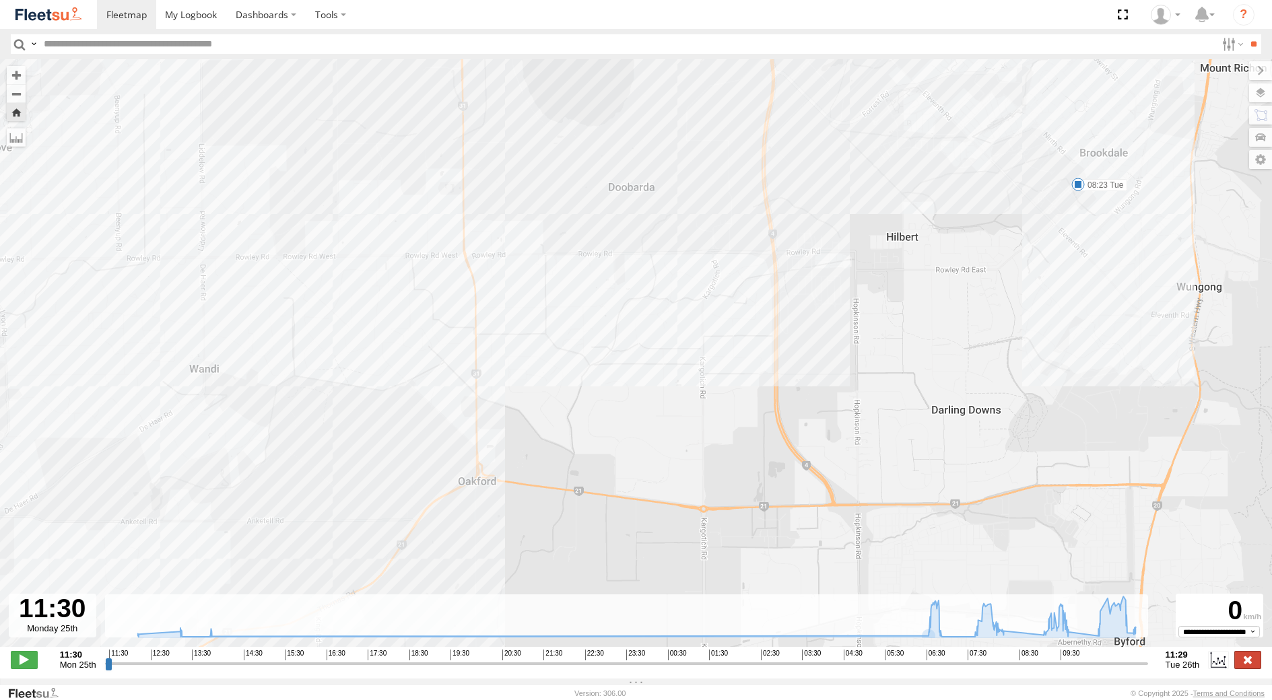
click at [1244, 669] on label at bounding box center [1247, 660] width 27 height 18
